Goal: Task Accomplishment & Management: Manage account settings

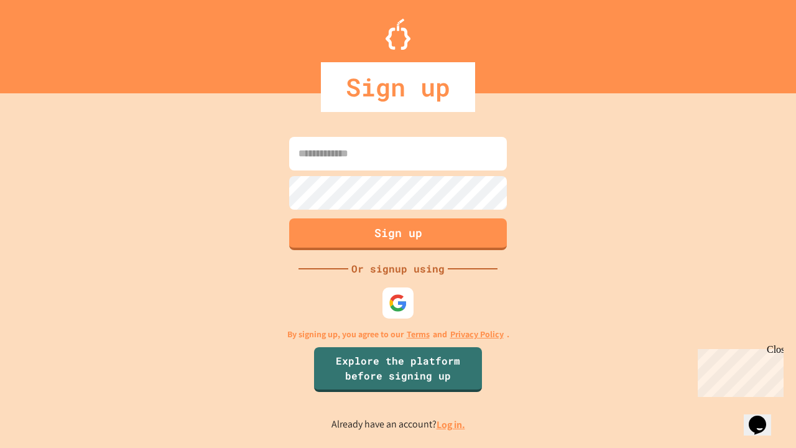
click at [452, 424] on link "Log in." at bounding box center [451, 424] width 29 height 13
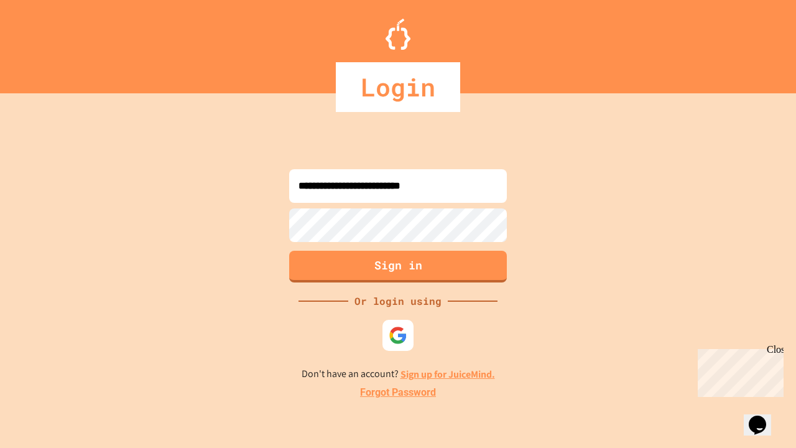
type input "**********"
